Goal: Find specific page/section: Find specific page/section

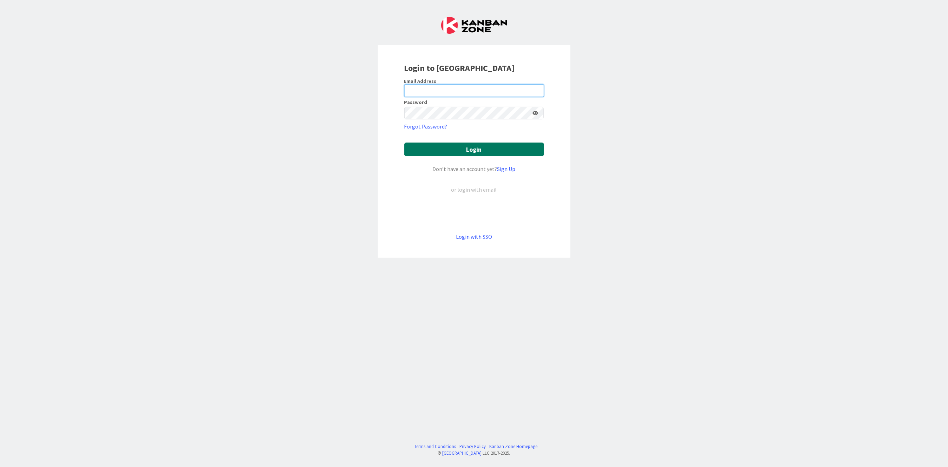
type input "[PERSON_NAME][EMAIL_ADDRESS][PERSON_NAME][DOMAIN_NAME][US_STATE]"
click at [453, 149] on button "Login" at bounding box center [474, 150] width 140 height 14
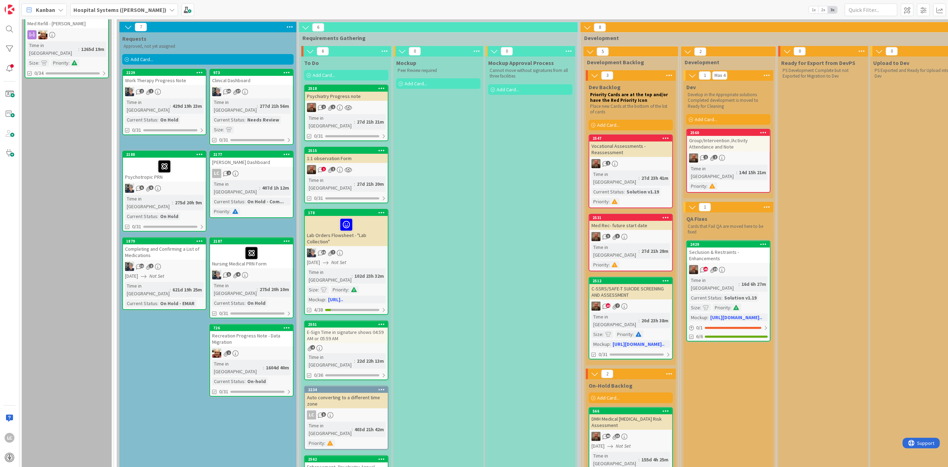
scroll to position [47, 0]
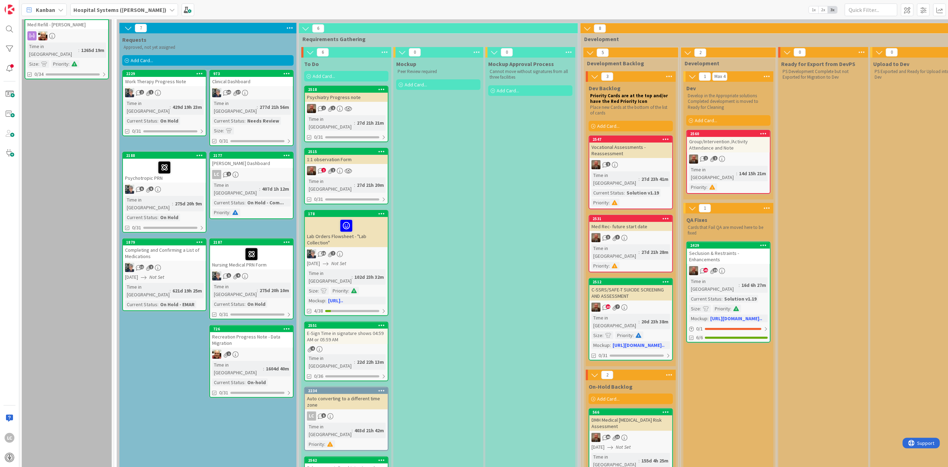
click at [611, 285] on div "C-SSRS/SAFE-T SUICIDE SCREENING AND ASSESSMENT" at bounding box center [630, 292] width 83 height 15
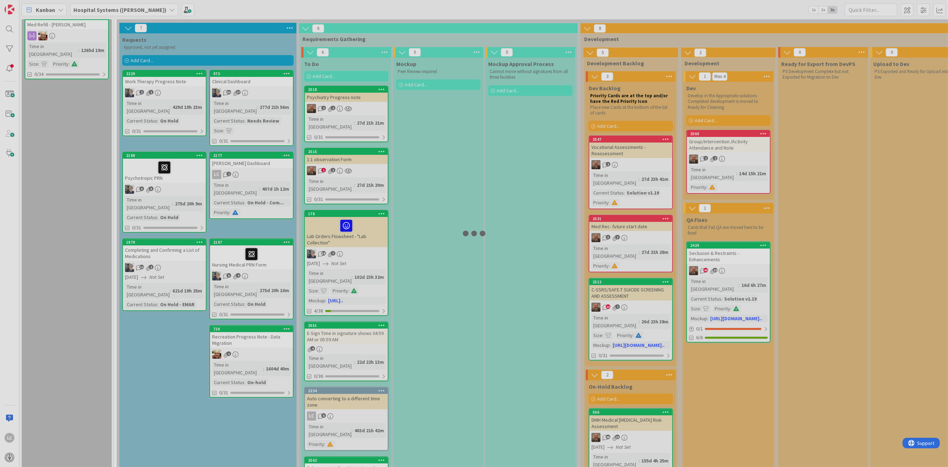
click at [611, 276] on div at bounding box center [474, 233] width 948 height 467
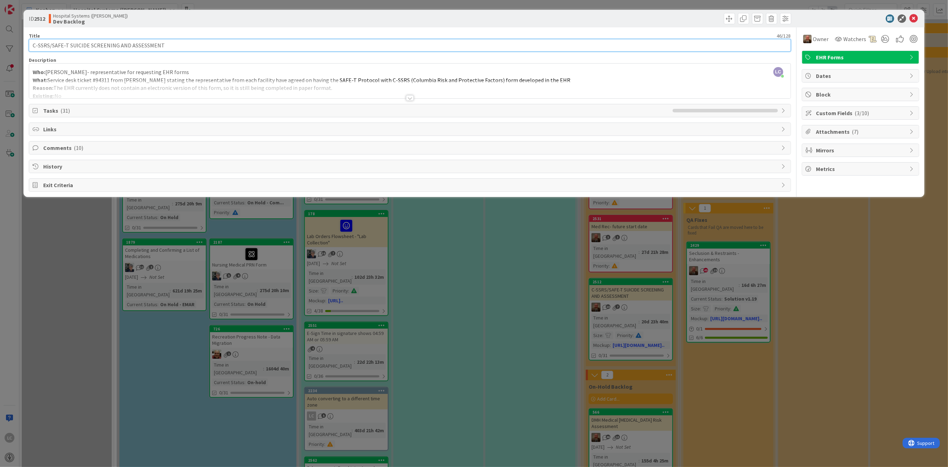
drag, startPoint x: 31, startPoint y: 42, endPoint x: 176, endPoint y: 42, distance: 145.1
click at [176, 42] on input "C-SSRS/SAFE-T SUICIDE SCREENING AND ASSESSMENT" at bounding box center [410, 45] width 762 height 13
click at [917, 18] on icon at bounding box center [914, 18] width 8 height 8
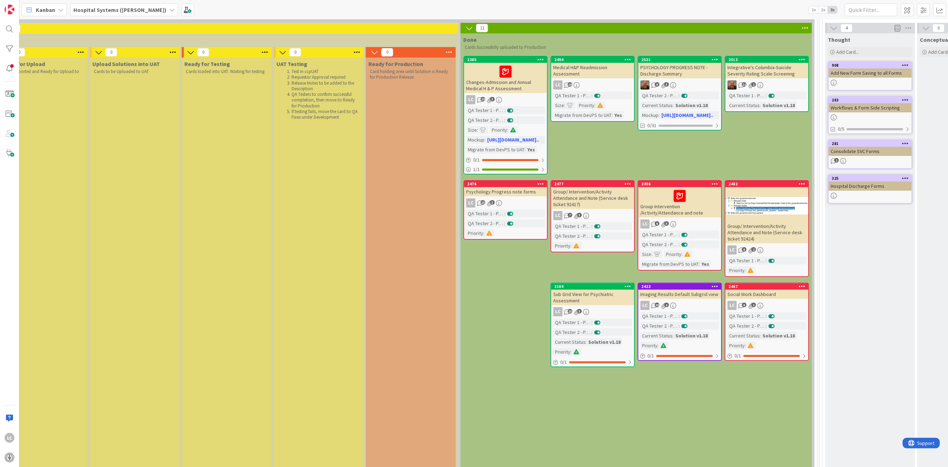
scroll to position [47, 1071]
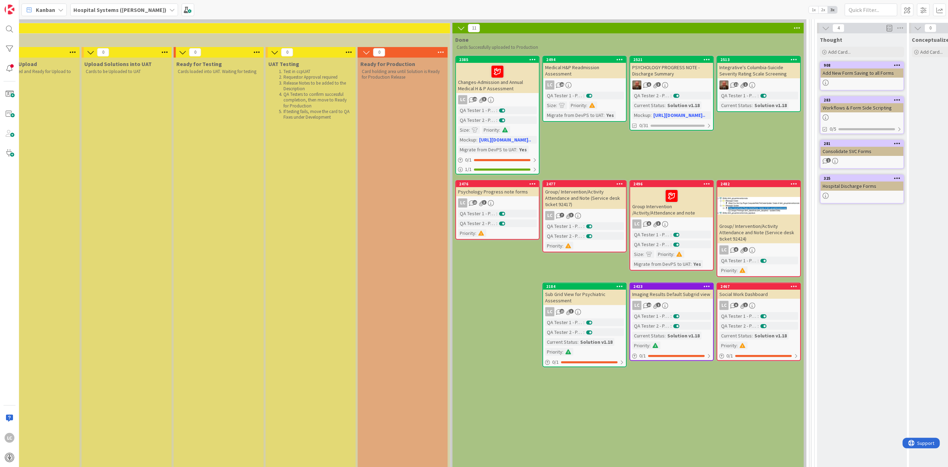
click at [737, 69] on div "Integrative's Columbia-Suicide Severity Rating Scale Screening" at bounding box center [758, 70] width 83 height 15
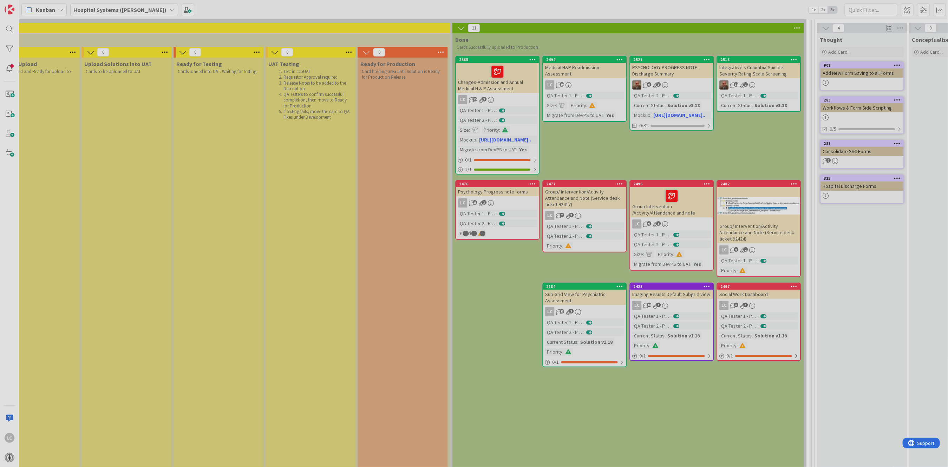
click at [737, 69] on div at bounding box center [474, 233] width 948 height 467
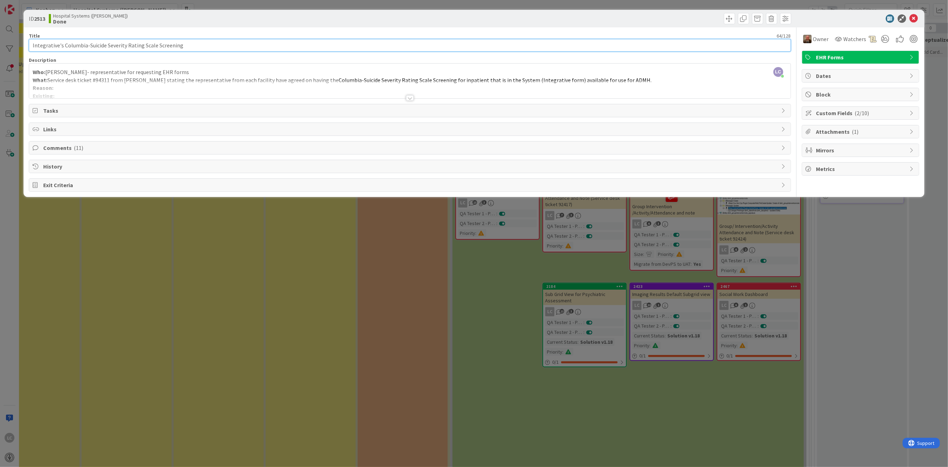
drag, startPoint x: 33, startPoint y: 45, endPoint x: 227, endPoint y: 46, distance: 193.9
click at [227, 46] on input "Integrative's Columbia-Suicide Severity Rating Scale Screening" at bounding box center [410, 45] width 762 height 13
click at [913, 18] on icon at bounding box center [914, 18] width 8 height 8
